Goal: Task Accomplishment & Management: Use online tool/utility

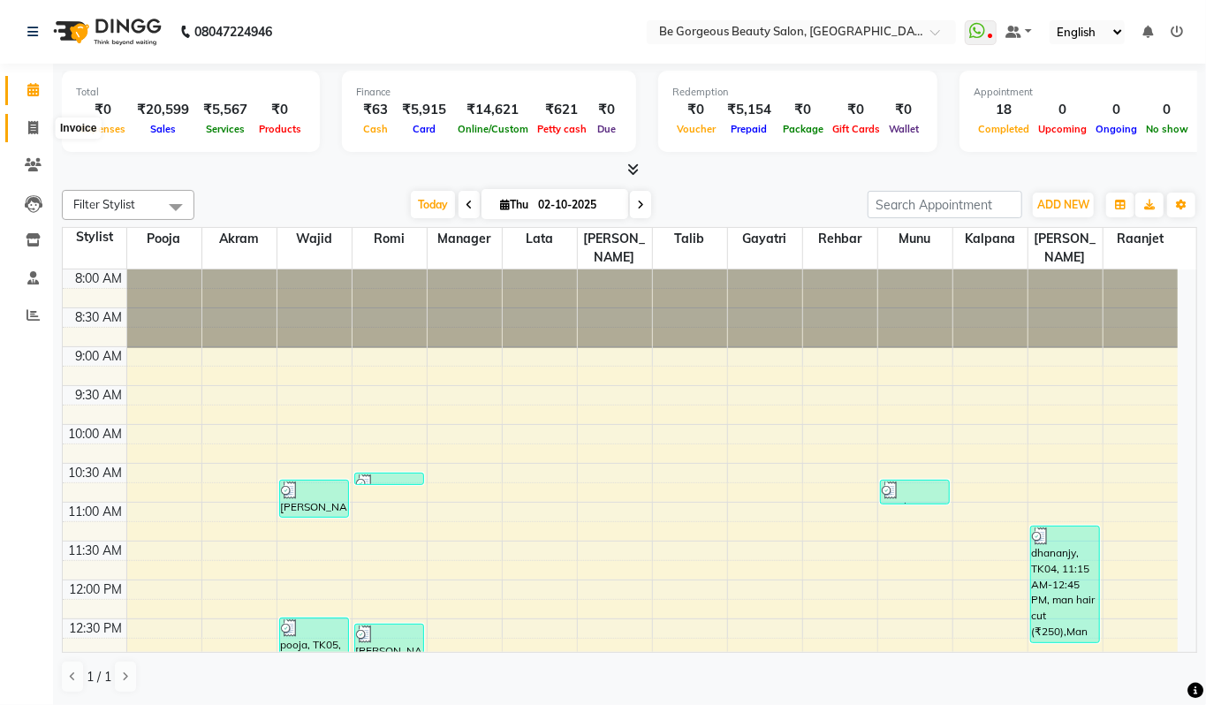
click at [29, 124] on icon at bounding box center [33, 127] width 10 height 13
select select "service"
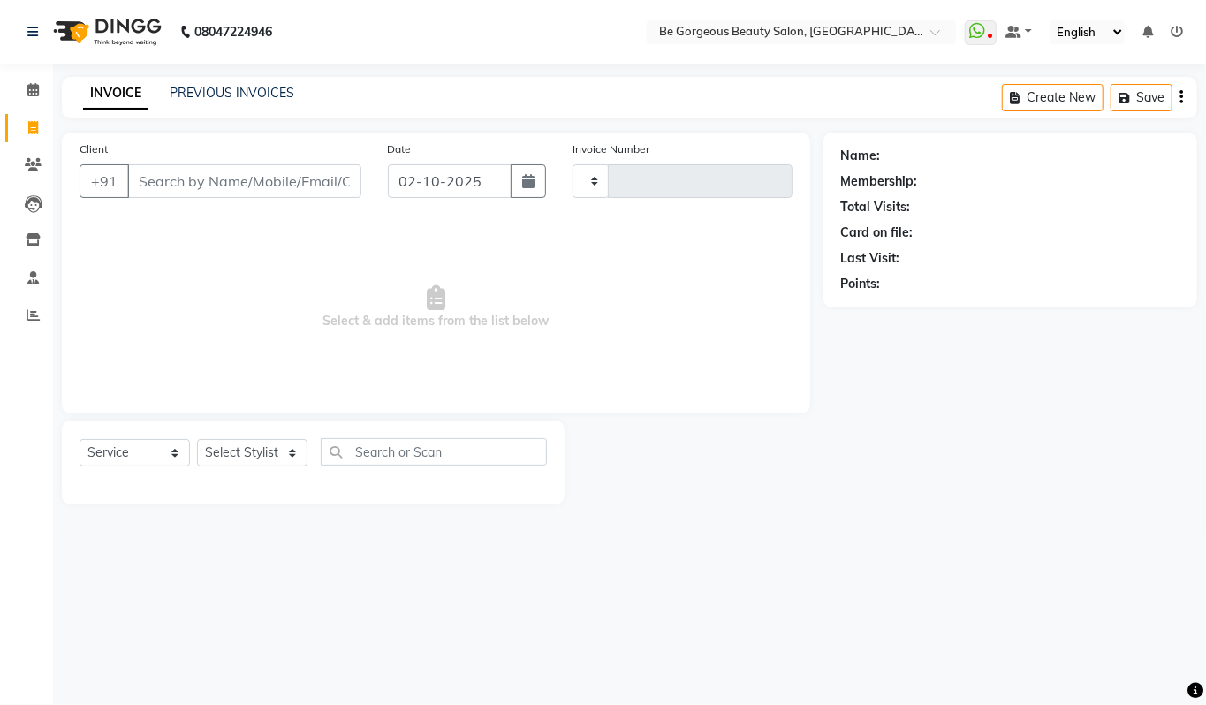
type input "5103"
select select "5405"
click at [30, 99] on span at bounding box center [33, 90] width 31 height 20
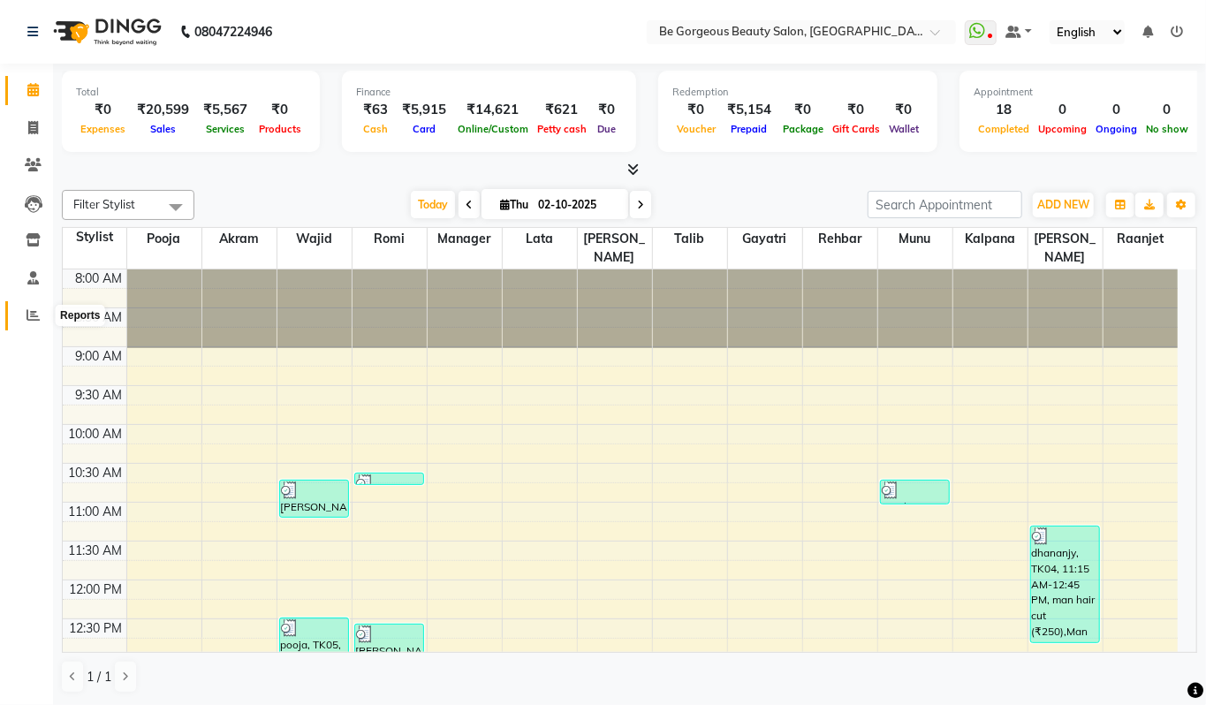
click at [41, 311] on span at bounding box center [33, 316] width 31 height 20
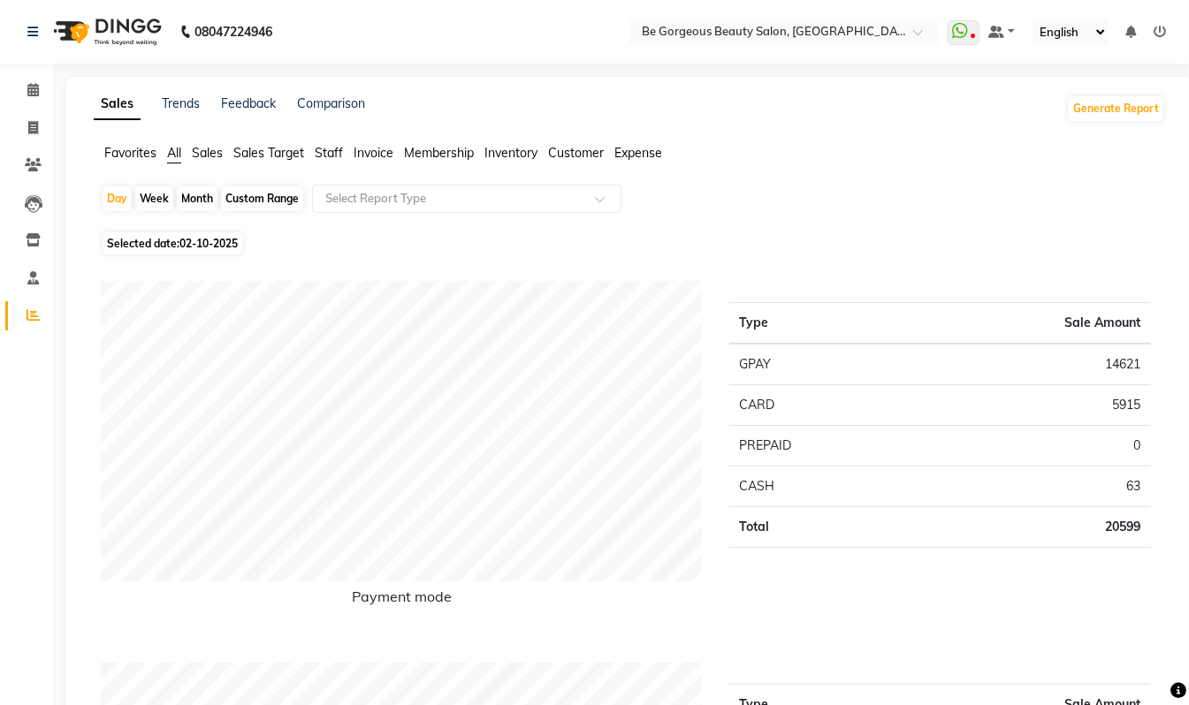
click at [320, 156] on span "Staff" at bounding box center [329, 153] width 28 height 16
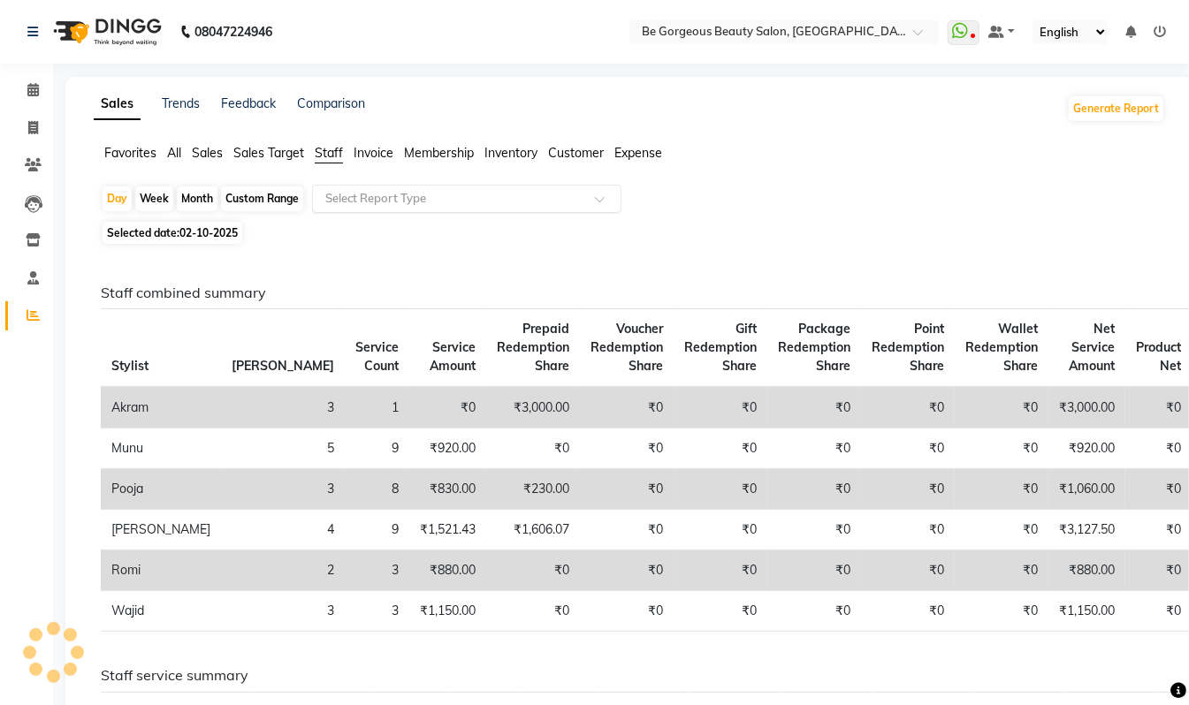
click at [378, 196] on input "text" at bounding box center [449, 199] width 255 height 18
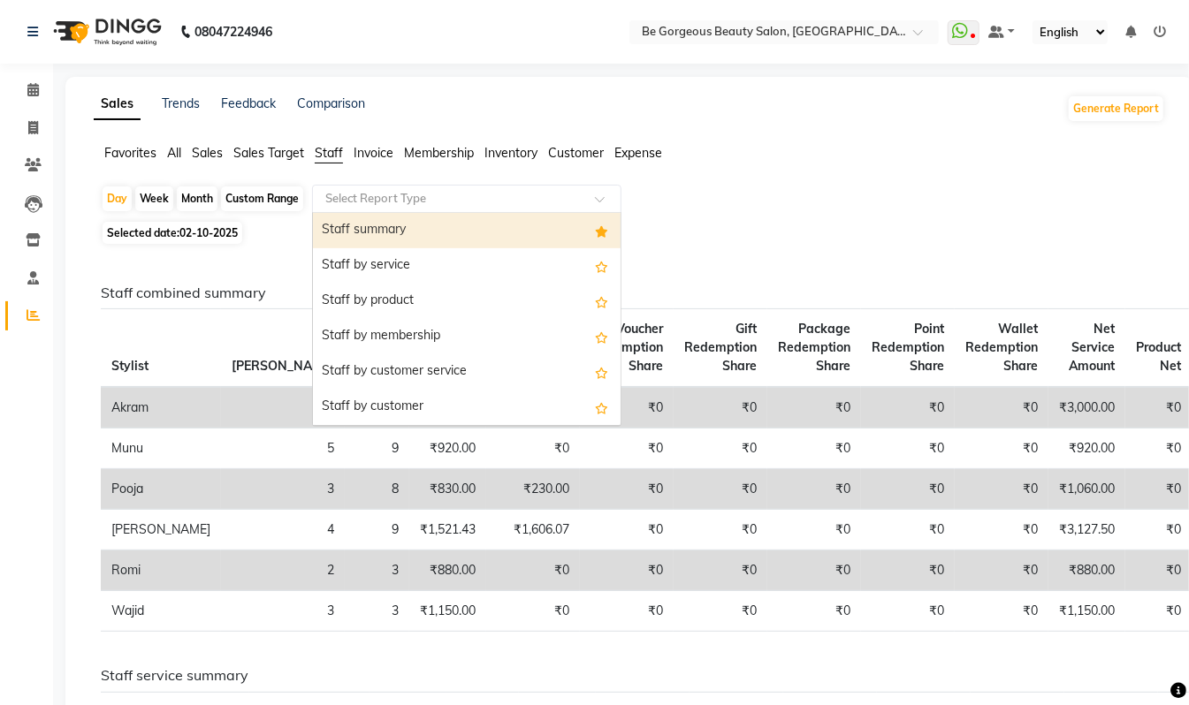
click at [373, 224] on div "Staff summary" at bounding box center [467, 230] width 308 height 35
select select "csv"
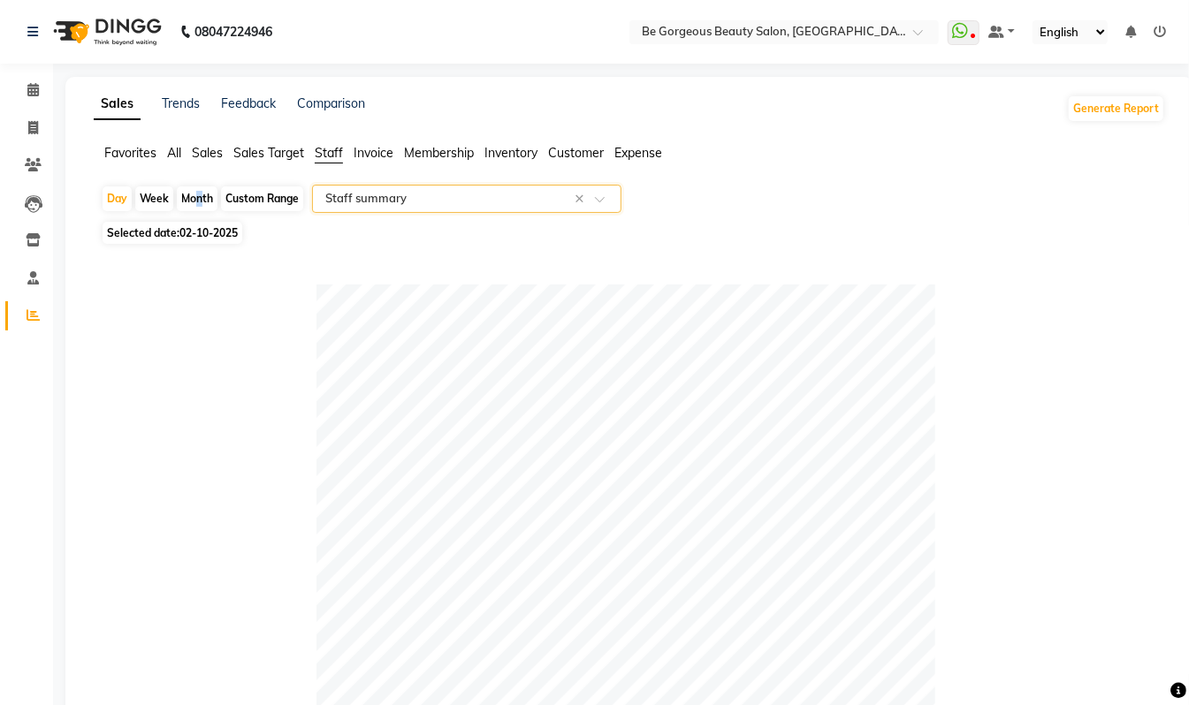
click at [193, 199] on div "Month" at bounding box center [197, 198] width 41 height 25
select select "10"
select select "2025"
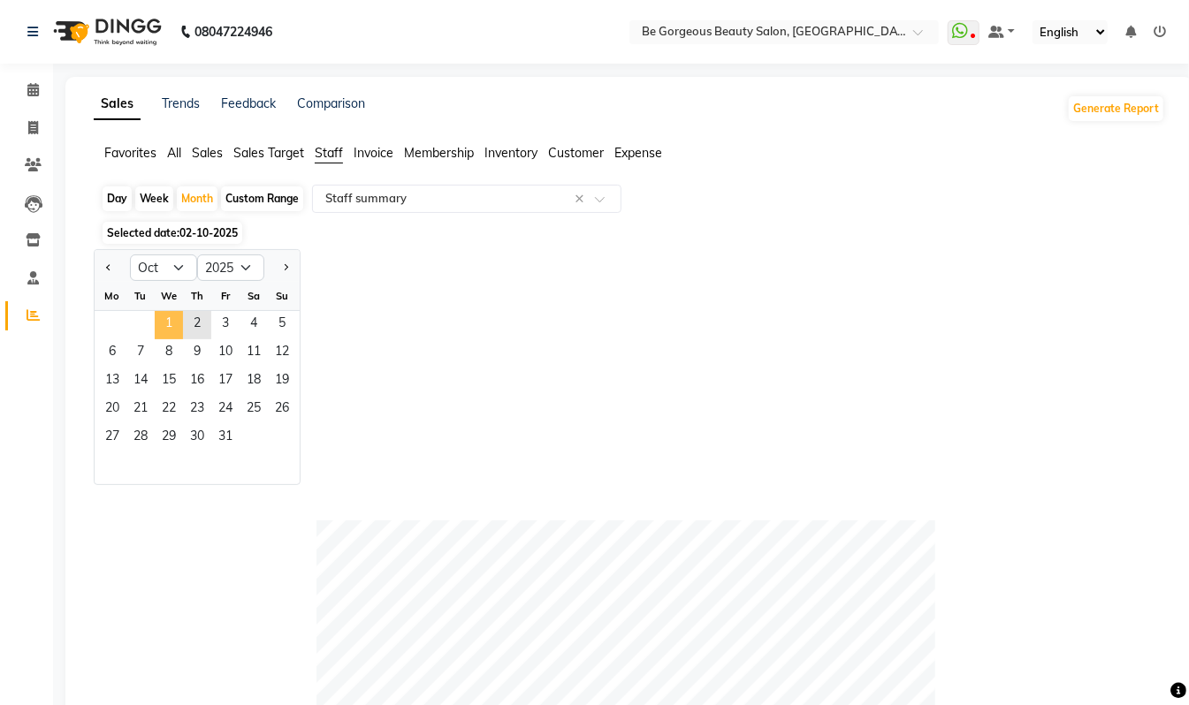
click at [166, 330] on span "1" at bounding box center [169, 325] width 28 height 28
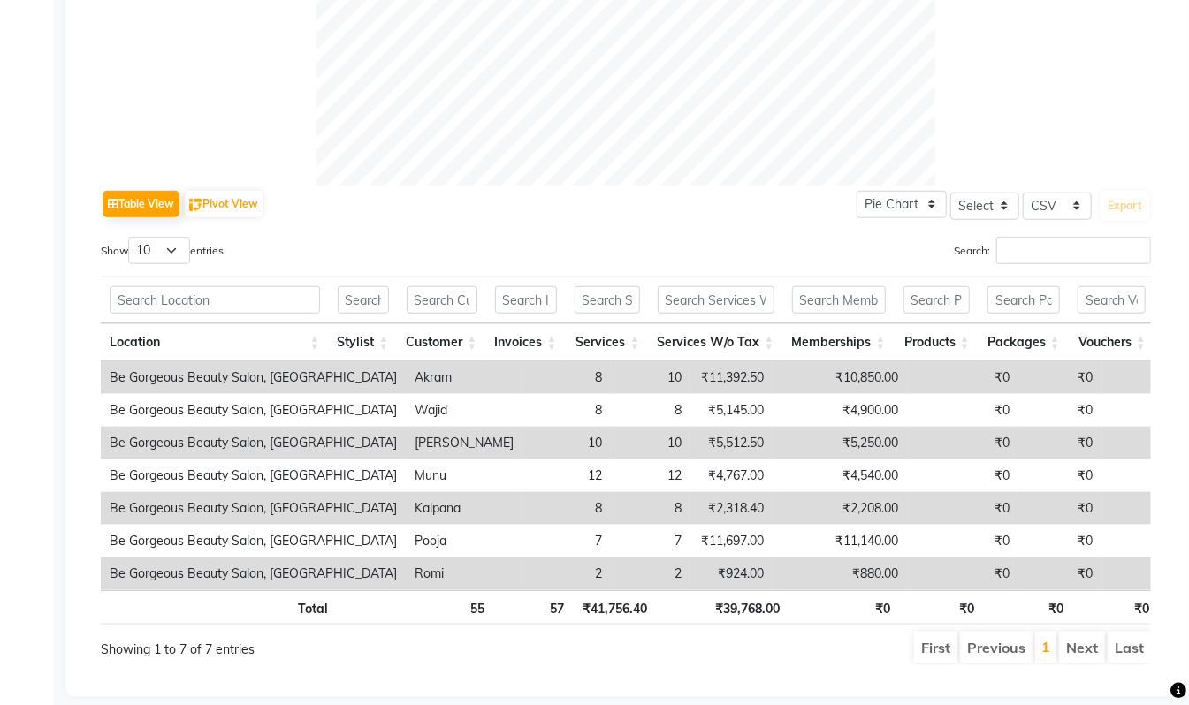
scroll to position [775, 0]
